Goal: Find specific page/section: Find specific page/section

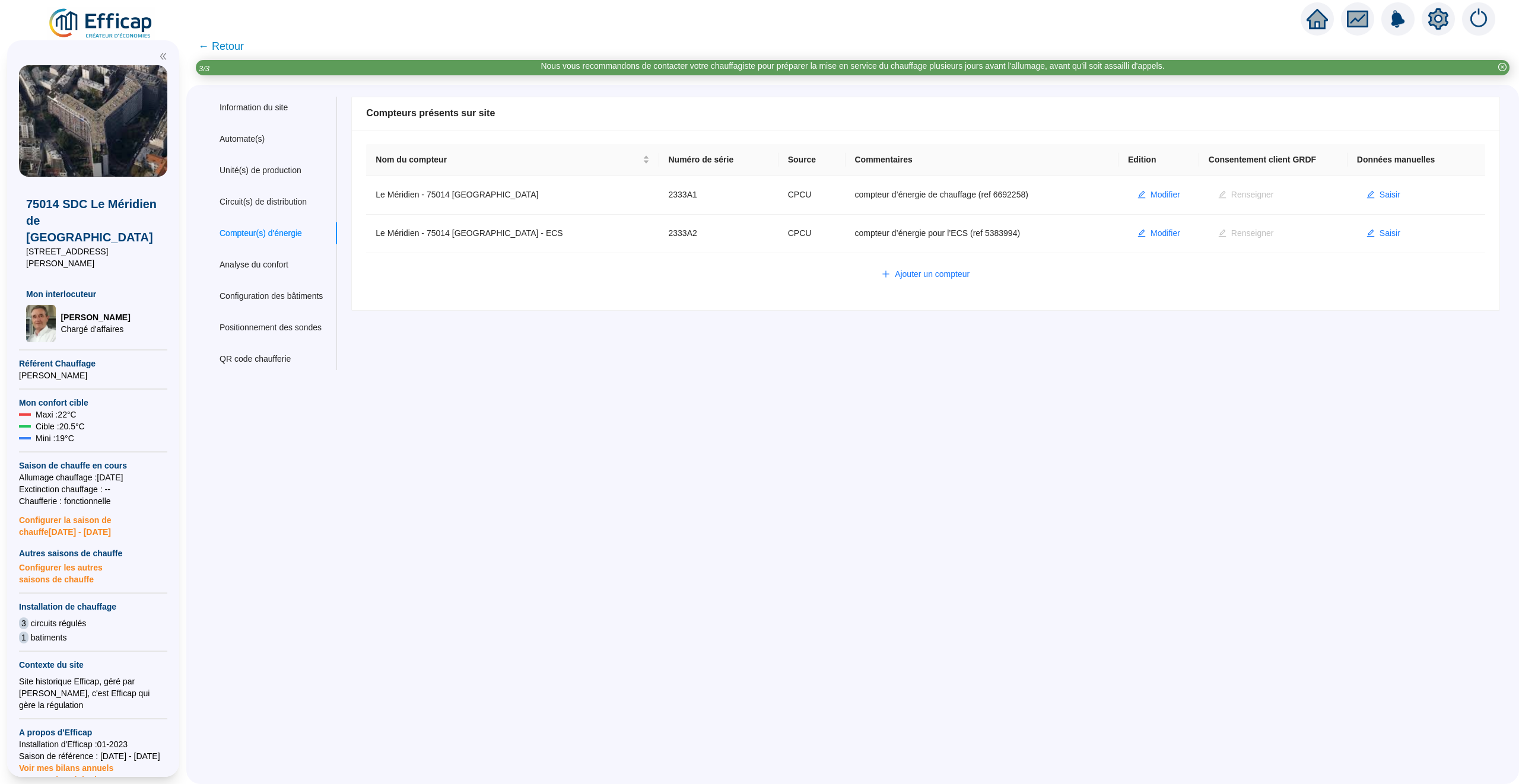
click at [1318, 21] on icon "home" at bounding box center [1316, 19] width 21 height 20
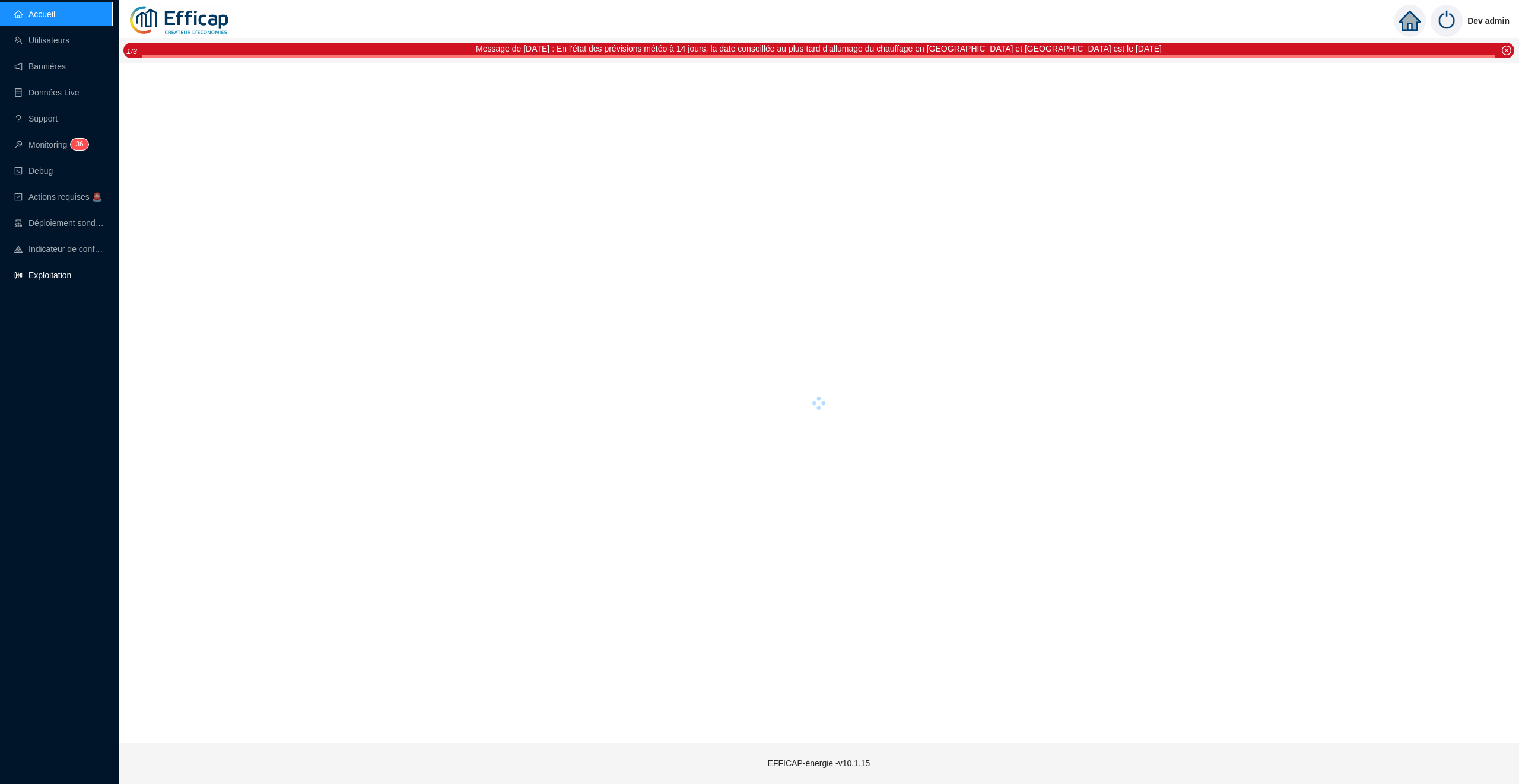
click at [65, 270] on link "Exploitation" at bounding box center [42, 275] width 57 height 9
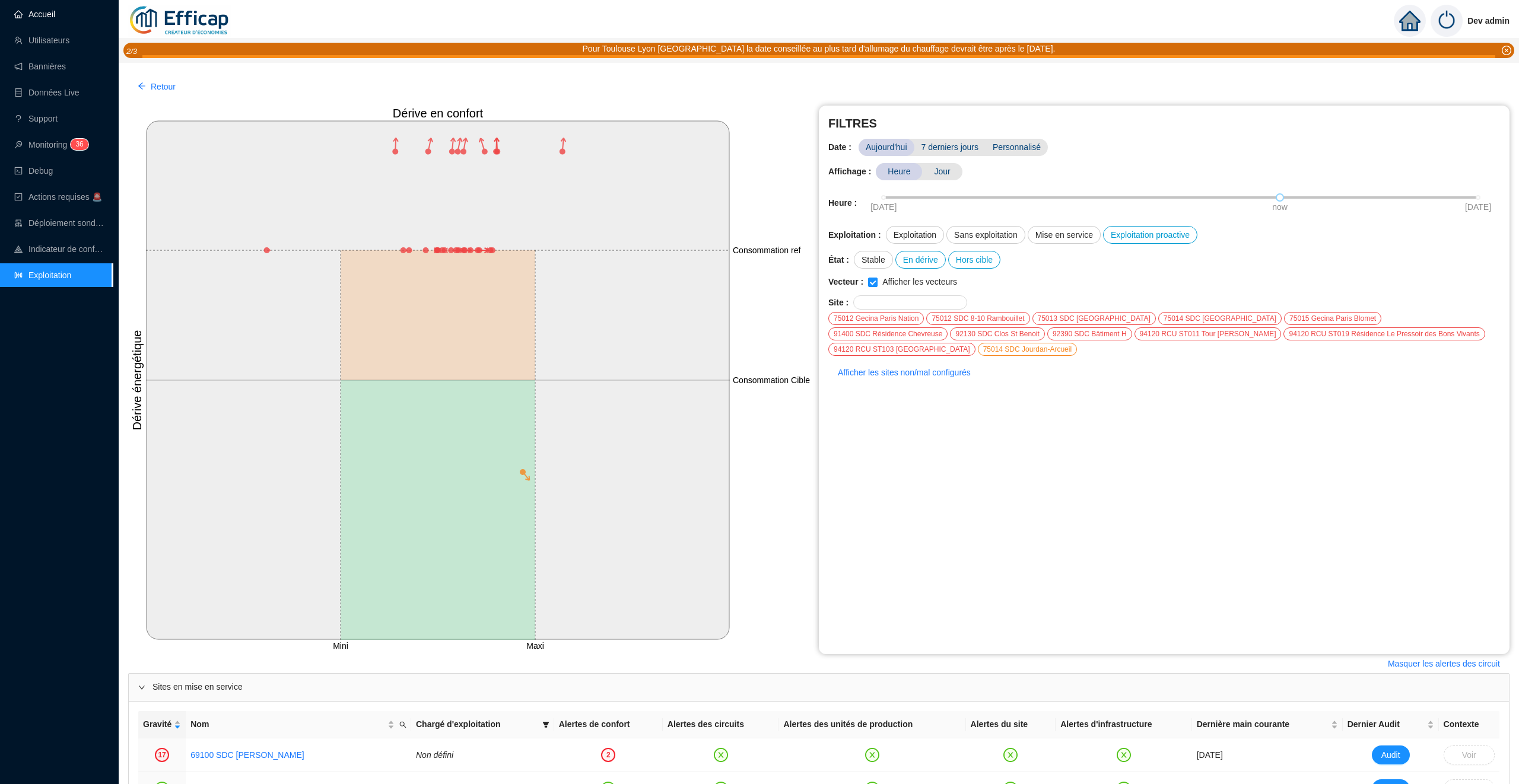
click at [51, 19] on link "Accueil" at bounding box center [34, 14] width 41 height 9
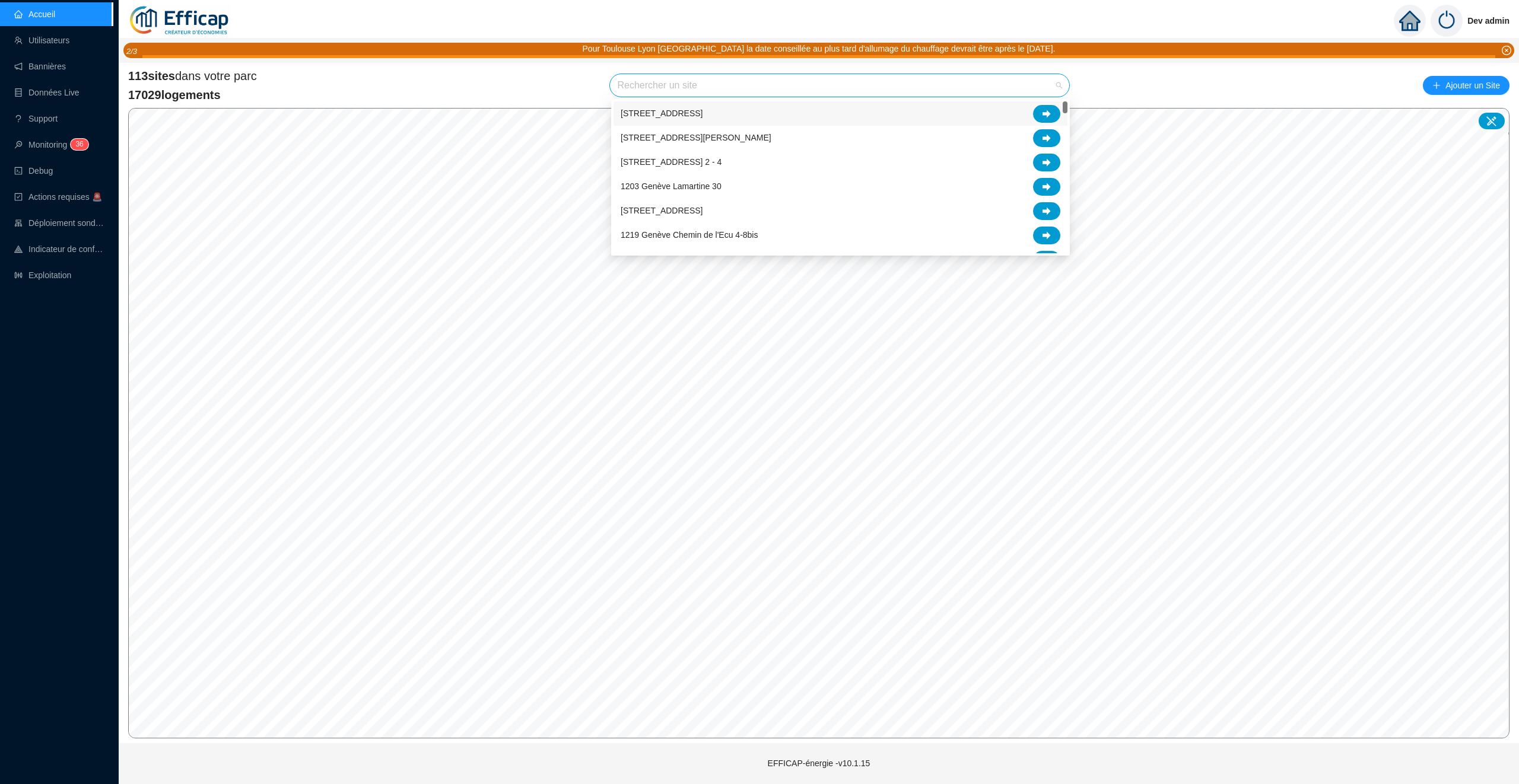
click at [761, 84] on input "search" at bounding box center [834, 85] width 434 height 23
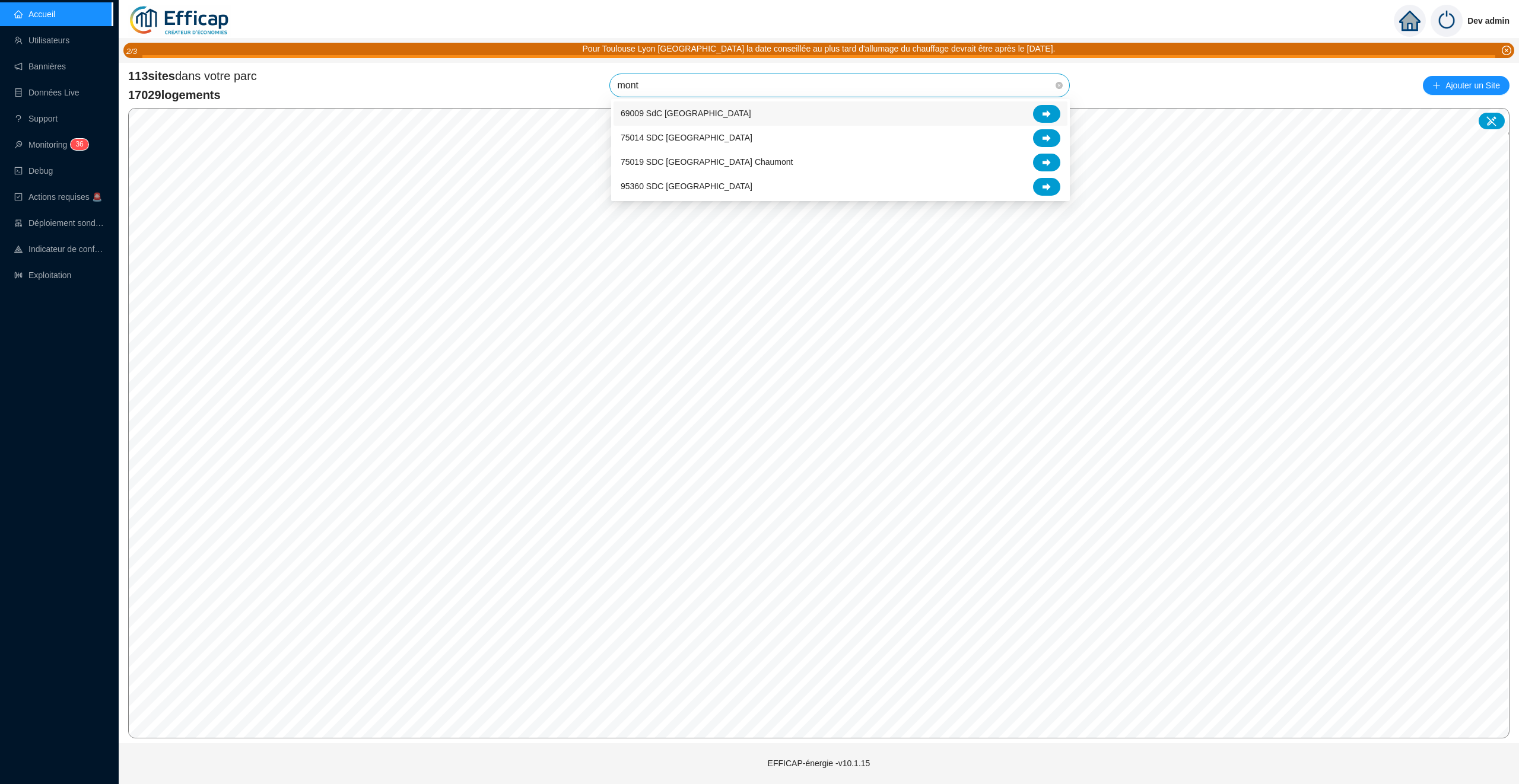
type input "monts"
click at [1041, 111] on div at bounding box center [1046, 114] width 27 height 18
